Goal: Task Accomplishment & Management: Complete application form

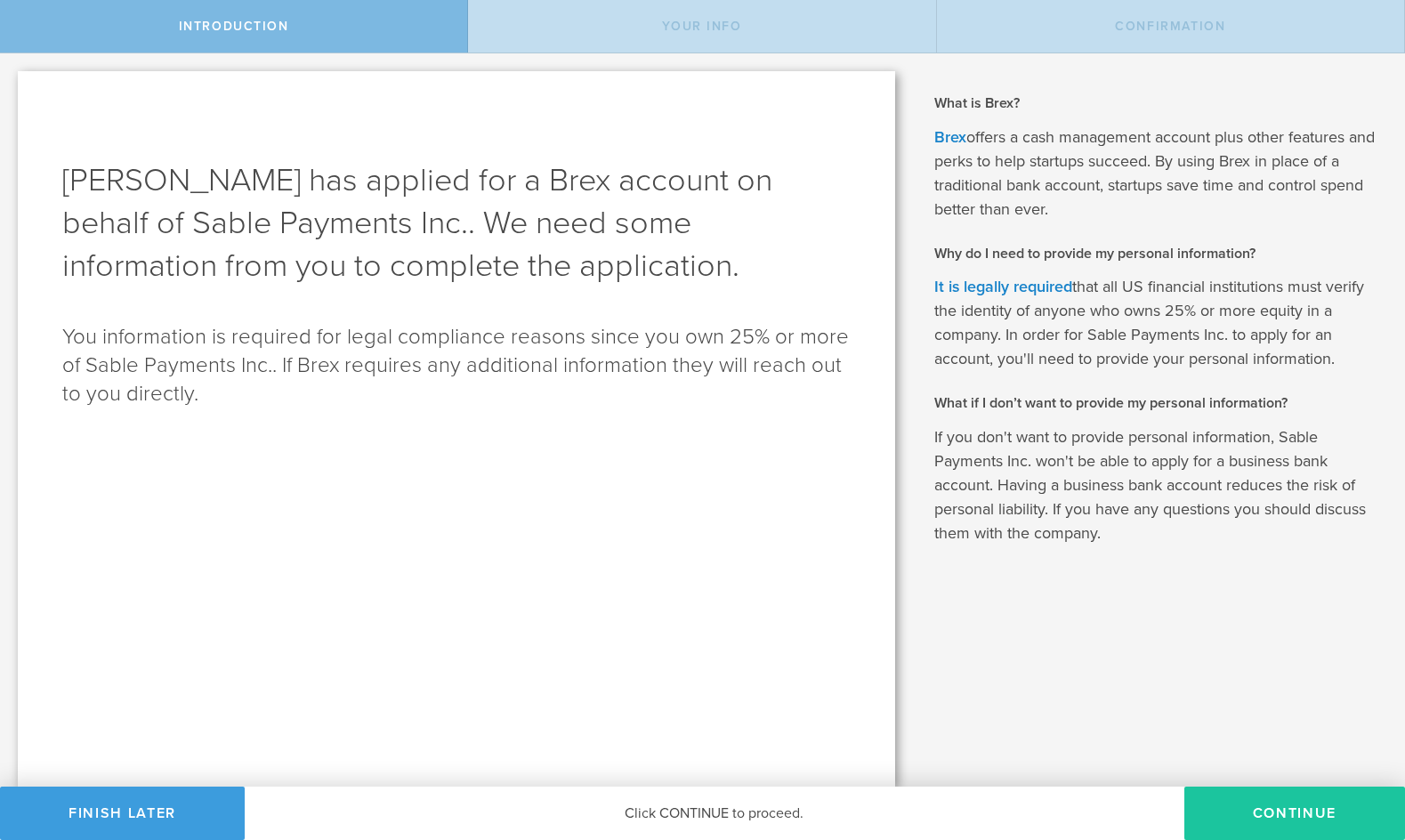
click at [1308, 814] on button "Continue" at bounding box center [1294, 812] width 220 height 53
type input "[PERSON_NAME]"
select select "string:SSN"
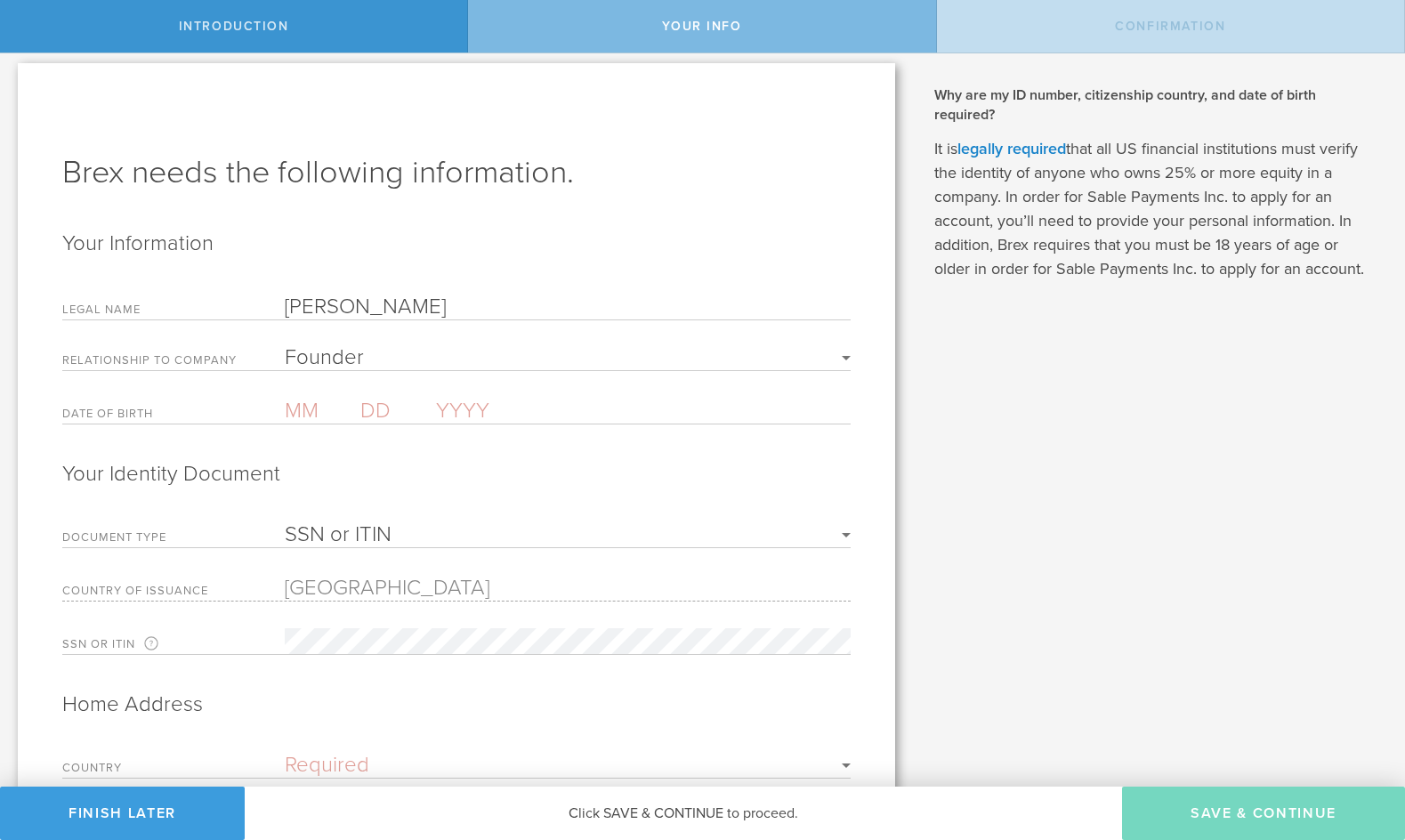
scroll to position [14, 0]
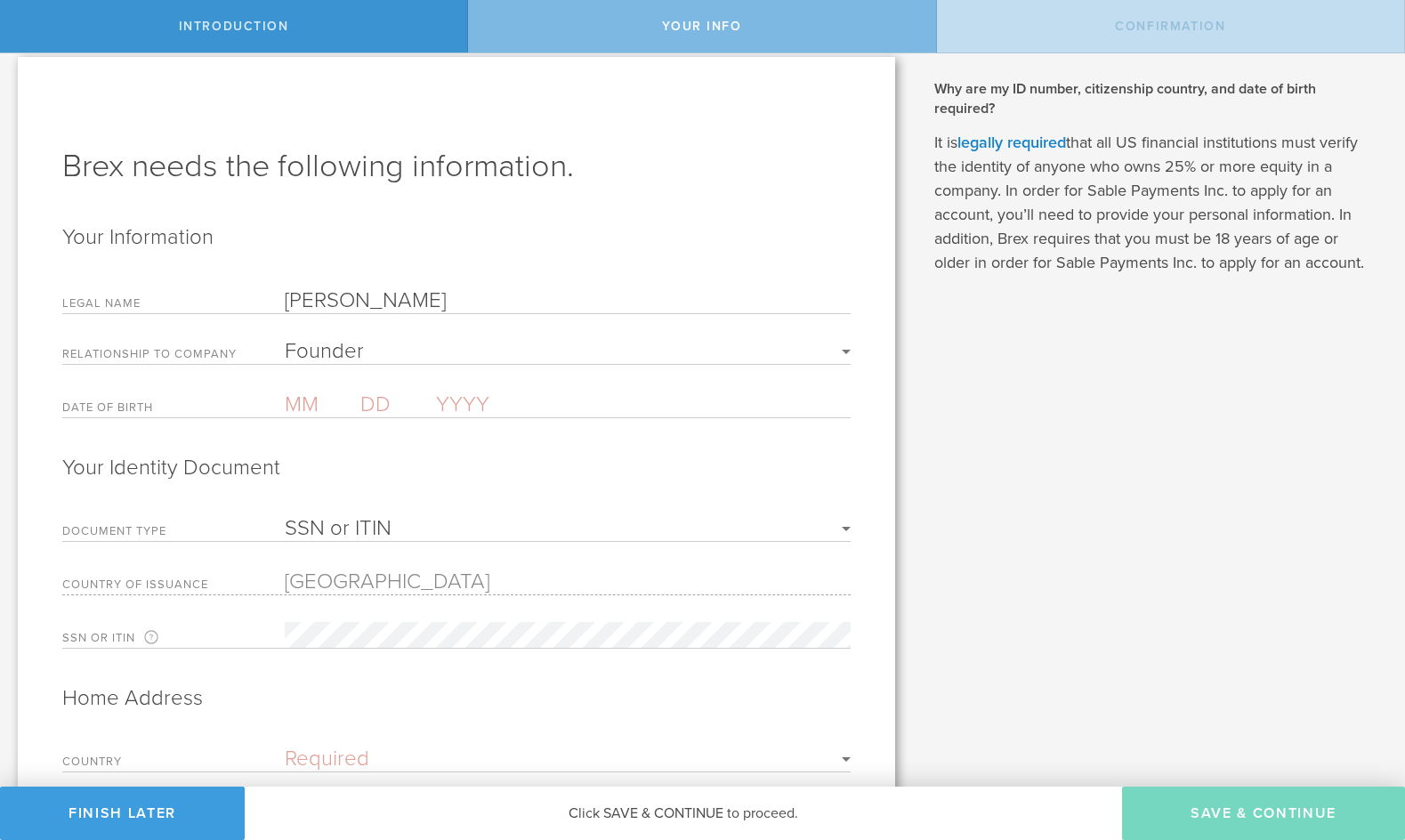
click at [302, 400] on input "text" at bounding box center [322, 404] width 76 height 26
type input "09"
type input "04"
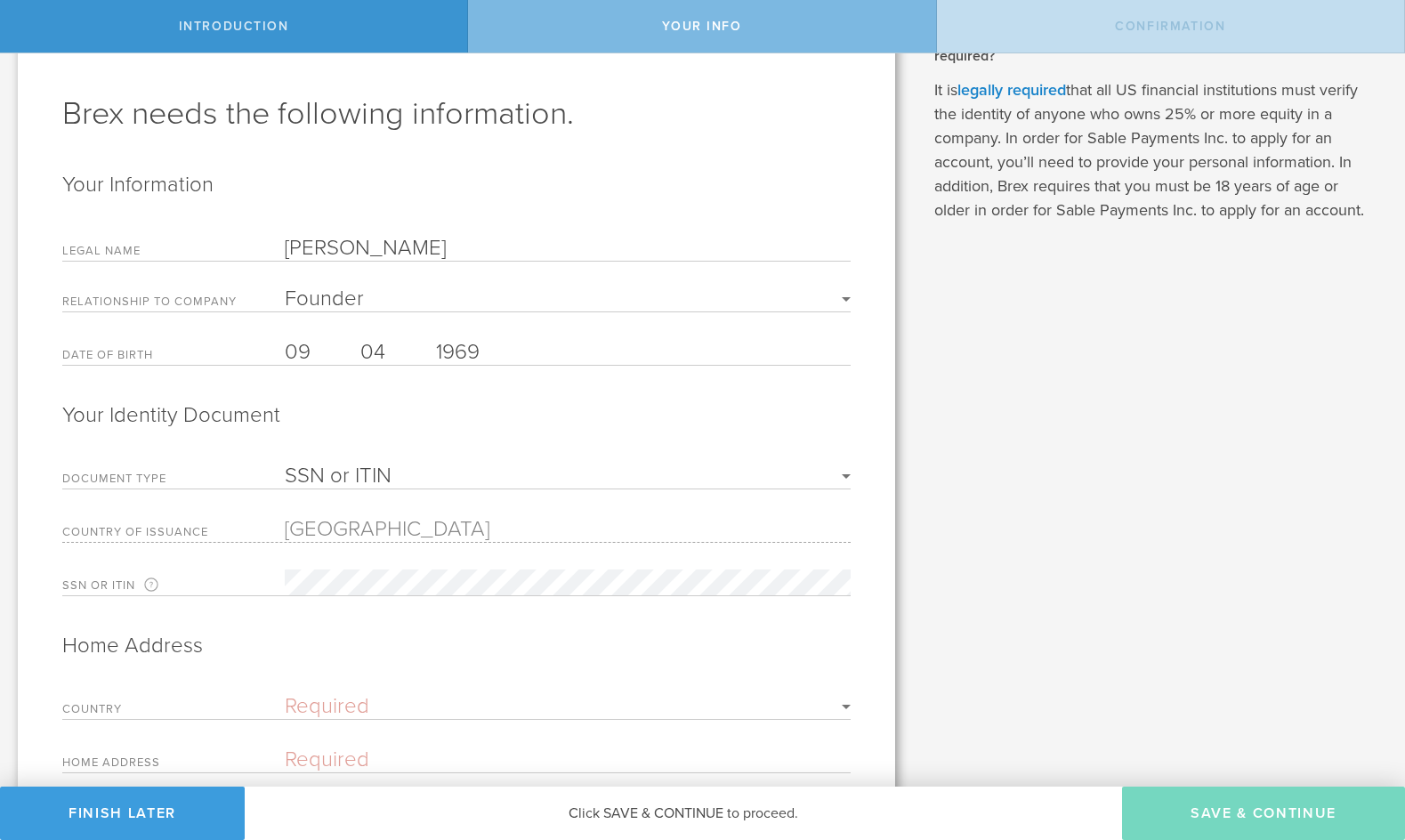
scroll to position [76, 0]
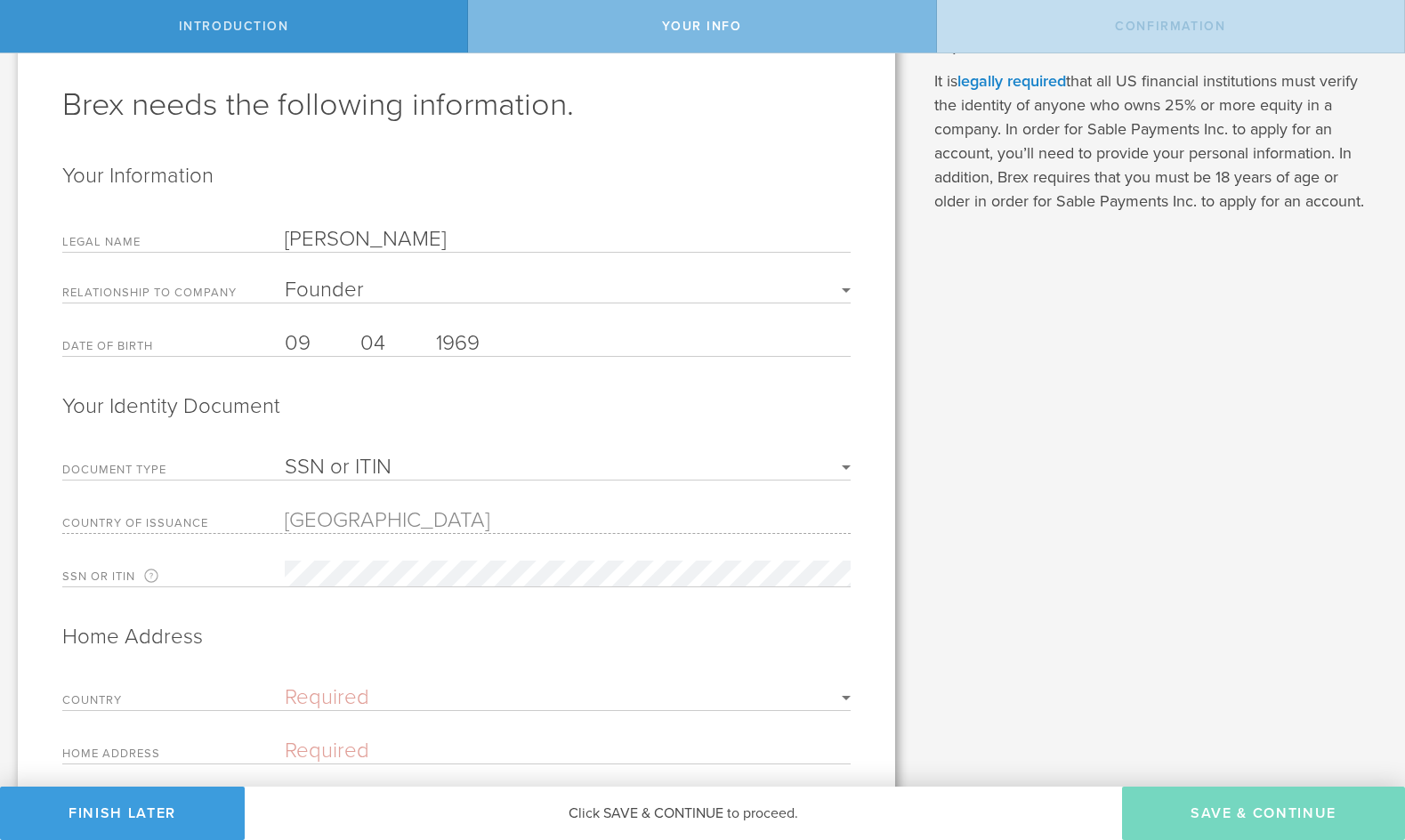
type input "1969"
click at [306, 467] on select "SSN or ITIN Passport" at bounding box center [567, 467] width 566 height 22
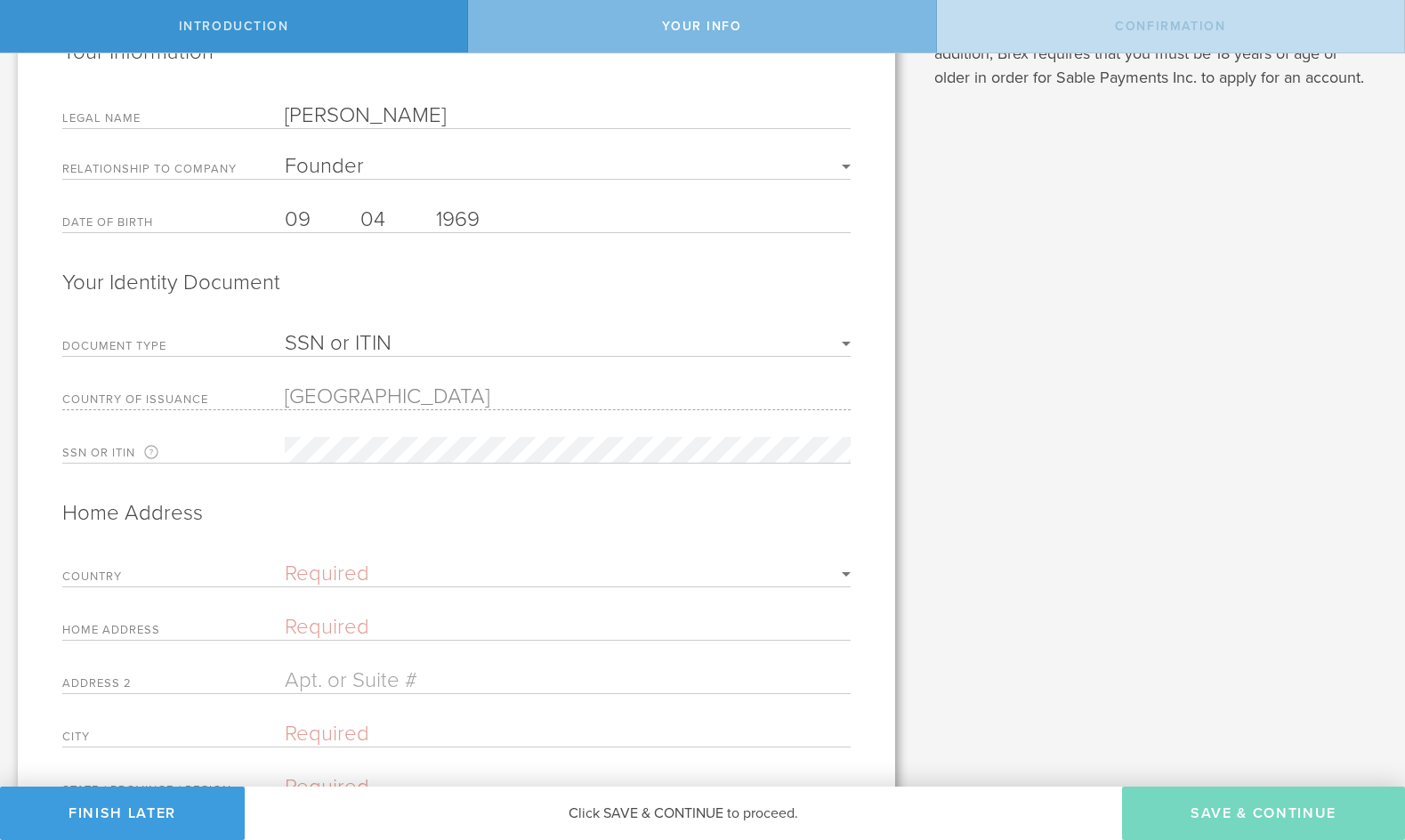
scroll to position [243, 0]
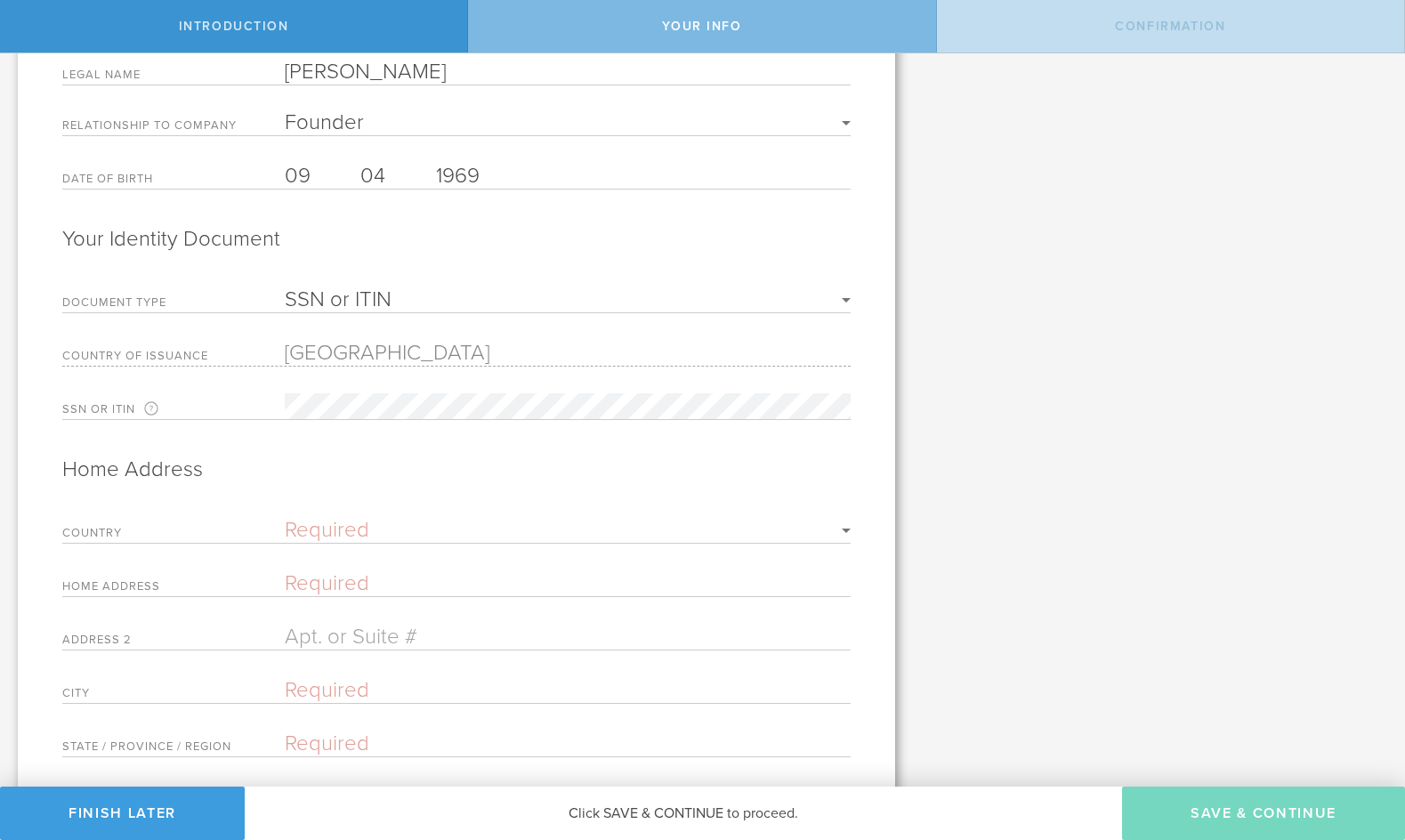
click at [388, 524] on select "Required [GEOGRAPHIC_DATA] [GEOGRAPHIC_DATA] [GEOGRAPHIC_DATA] [GEOGRAPHIC_DATA…" at bounding box center [567, 530] width 566 height 22
select select "string:[GEOGRAPHIC_DATA]"
click at [284, 519] on select "Required [GEOGRAPHIC_DATA] [GEOGRAPHIC_DATA] [GEOGRAPHIC_DATA] [GEOGRAPHIC_DATA…" at bounding box center [567, 530] width 566 height 22
click at [386, 575] on input "text" at bounding box center [567, 583] width 566 height 26
type input "1"
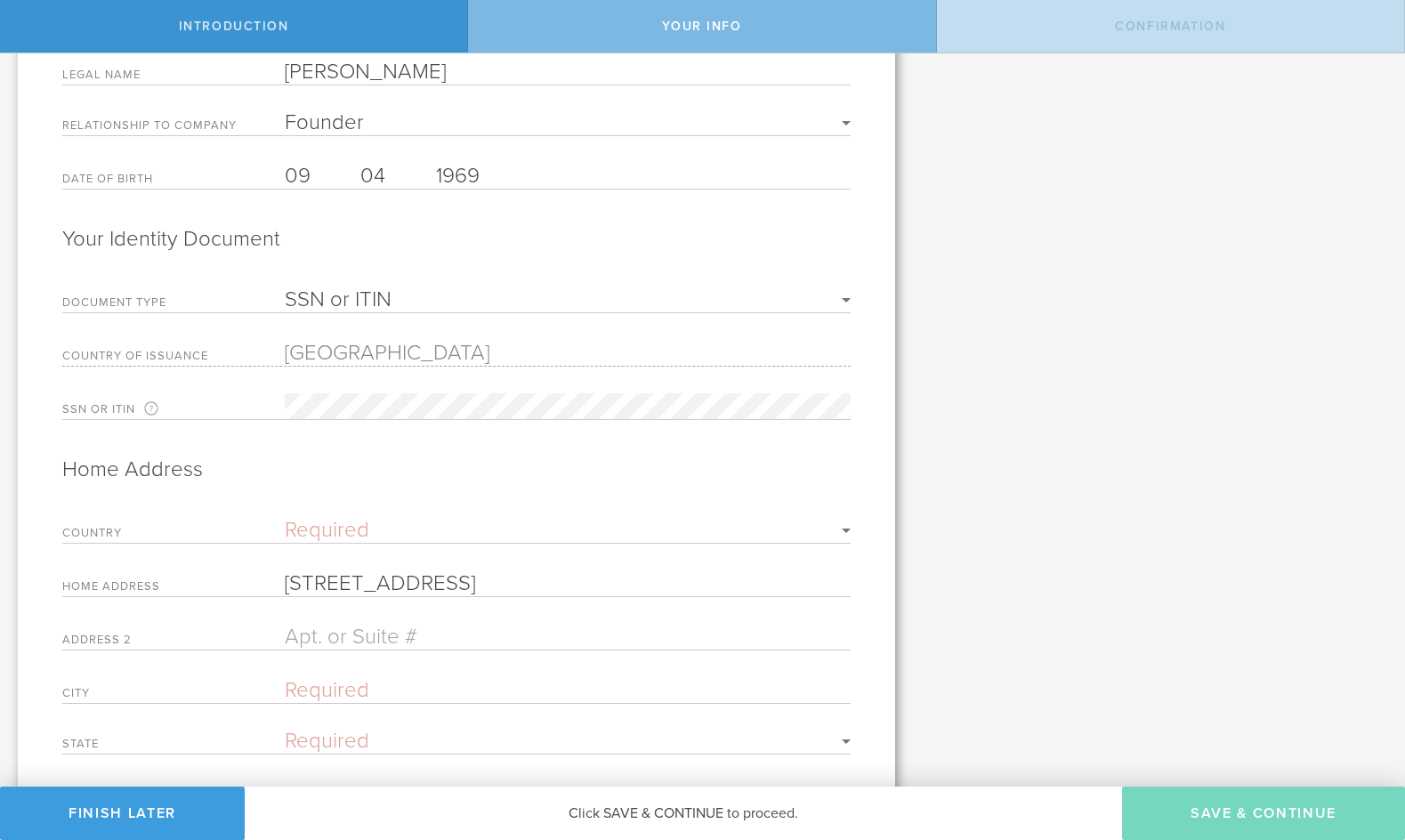
type input "[STREET_ADDRESS]"
type input "12D"
type input "[GEOGRAPHIC_DATA]"
select select "string:CA"
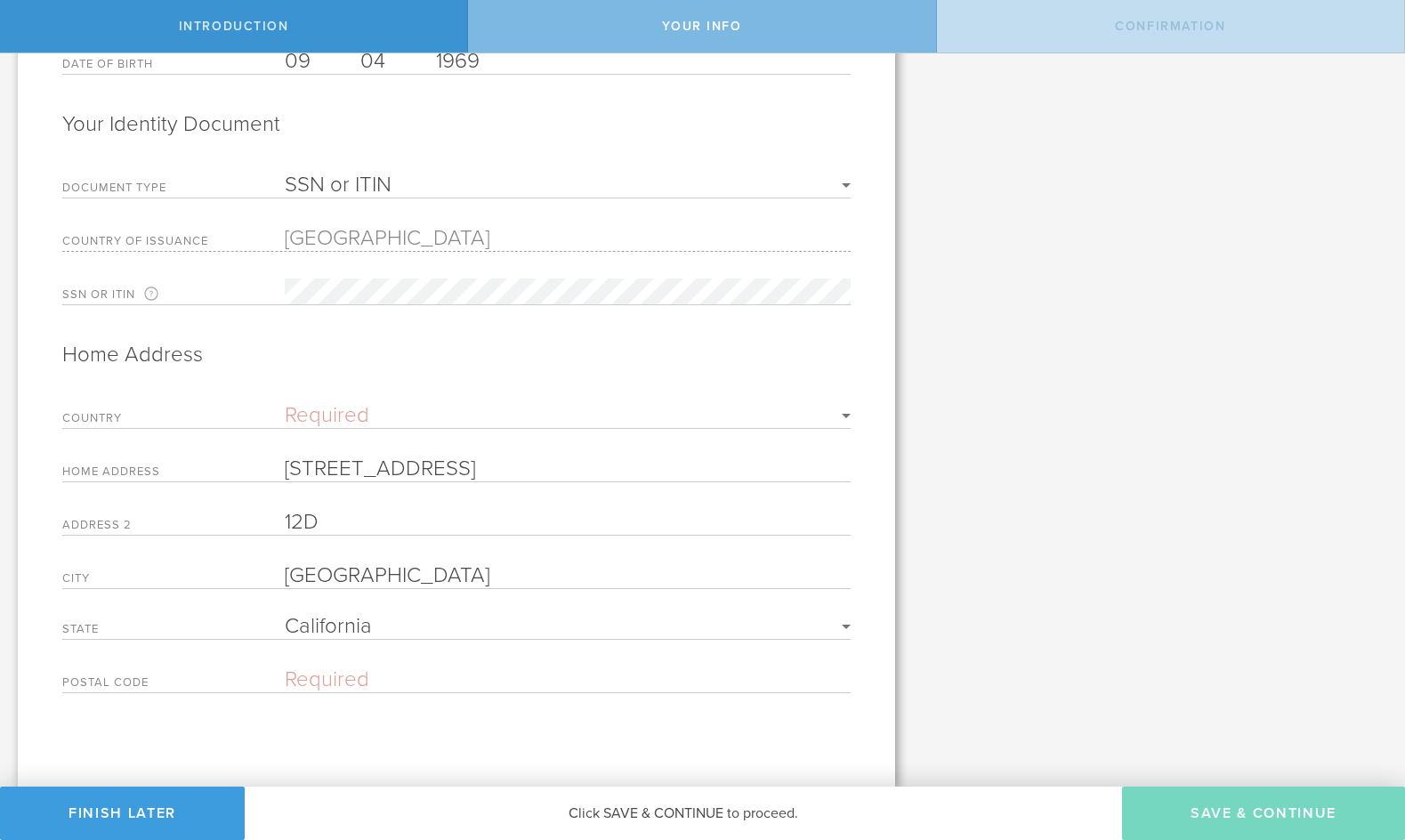
click at [304, 670] on input "text" at bounding box center [567, 679] width 566 height 26
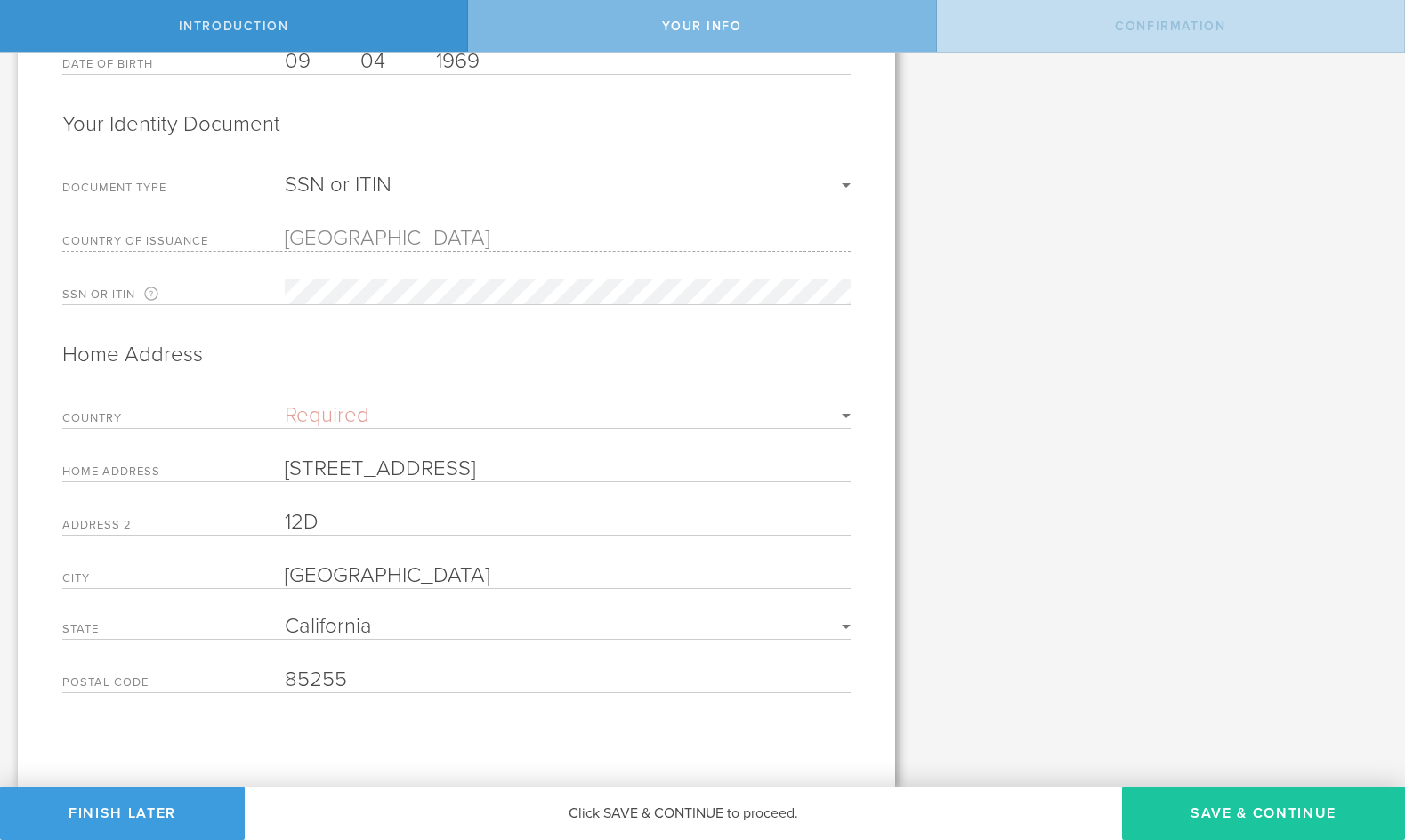
type input "85255"
click at [1223, 807] on button "Save & Continue" at bounding box center [1263, 812] width 283 height 53
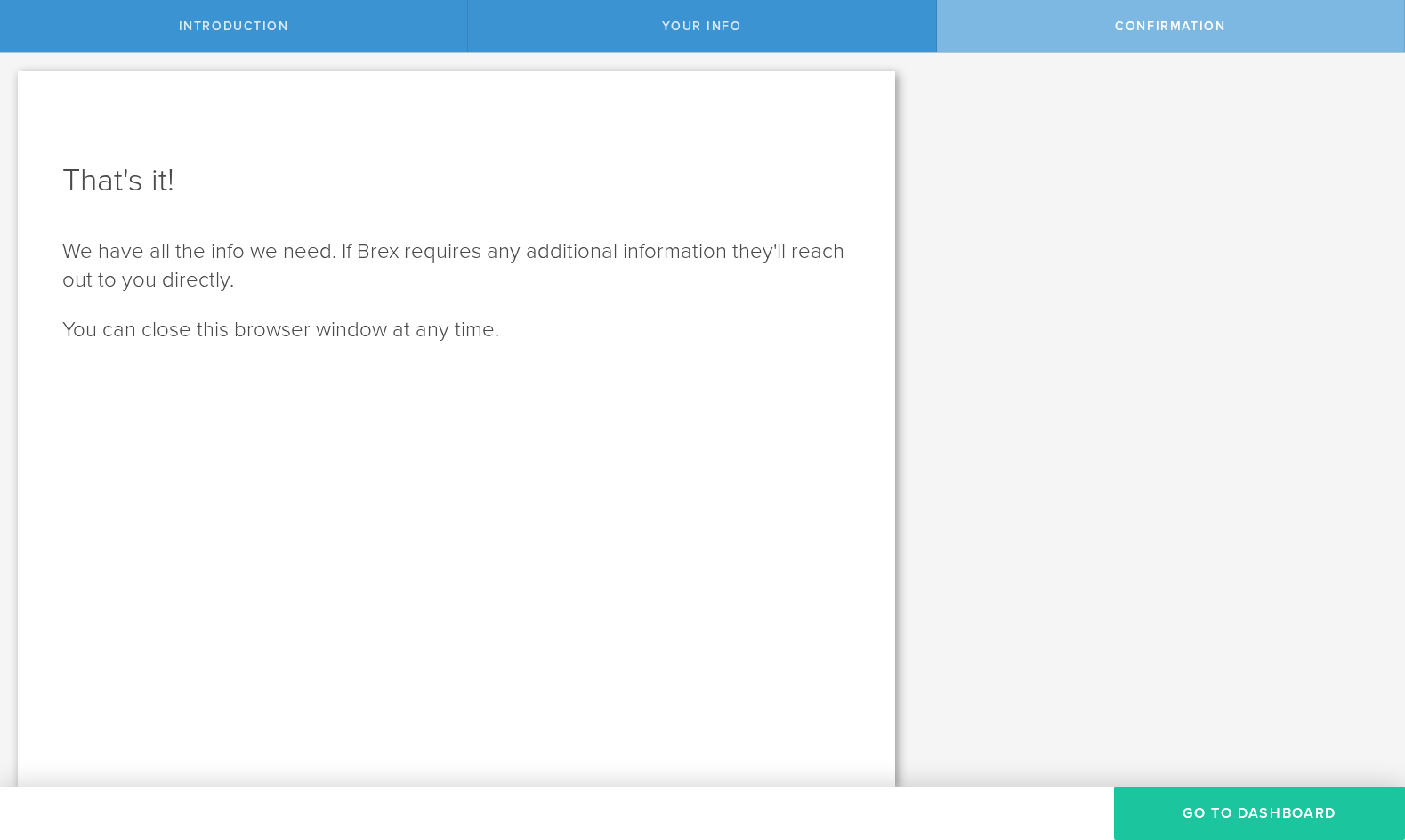
click at [1241, 815] on button "Go to Dashboard" at bounding box center [1259, 812] width 291 height 53
